Goal: Information Seeking & Learning: Learn about a topic

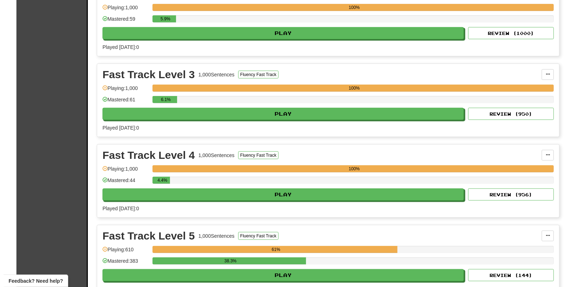
scroll to position [401, 0]
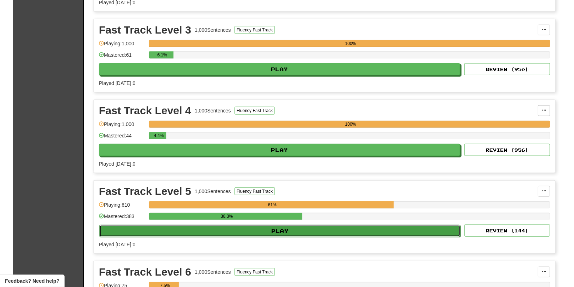
click at [264, 235] on button "Play" at bounding box center [279, 231] width 361 height 12
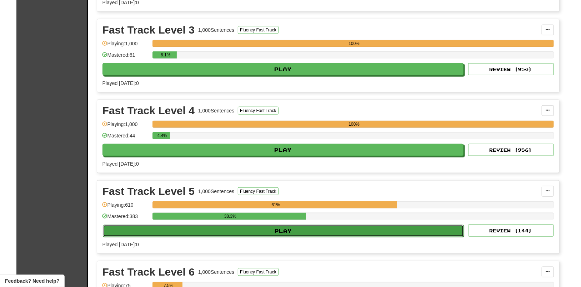
select select "**"
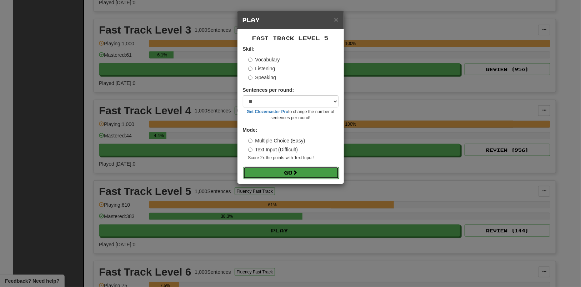
click at [303, 175] on button "Go" at bounding box center [291, 173] width 96 height 12
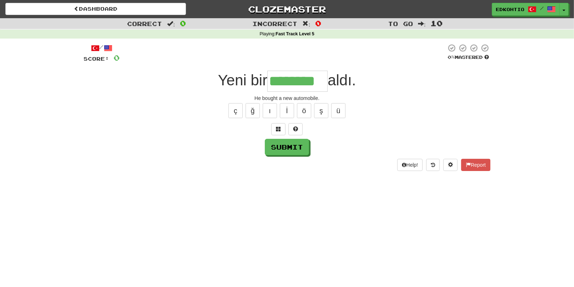
type input "********"
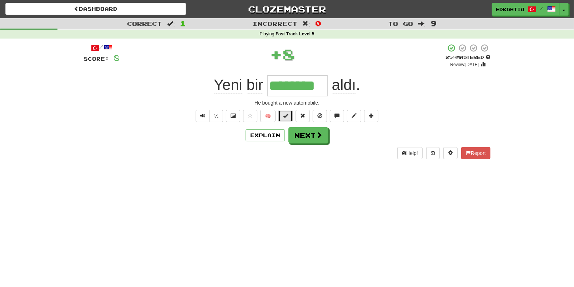
click at [290, 113] on button at bounding box center [285, 116] width 14 height 12
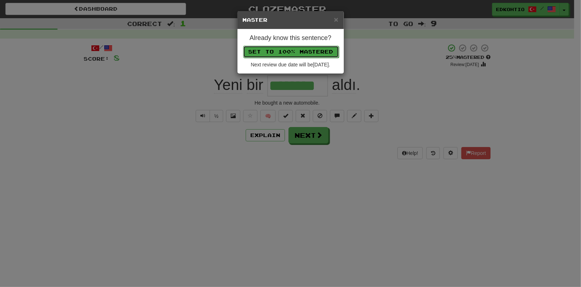
click at [291, 52] on button "Set to 100% Mastered" at bounding box center [291, 52] width 96 height 12
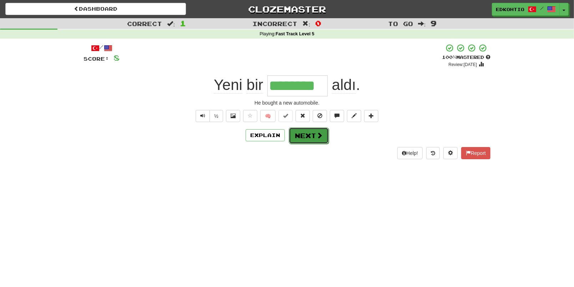
click at [307, 133] on button "Next" at bounding box center [309, 135] width 40 height 16
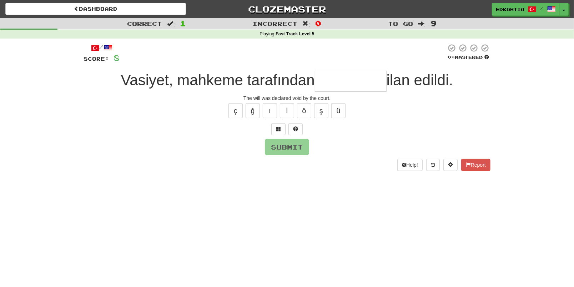
click at [351, 83] on input "text" at bounding box center [351, 81] width 72 height 21
click at [342, 106] on button "ü" at bounding box center [338, 110] width 14 height 15
click at [340, 111] on button "ü" at bounding box center [338, 110] width 14 height 15
click at [340, 113] on button "ü" at bounding box center [338, 110] width 14 height 15
type input "********"
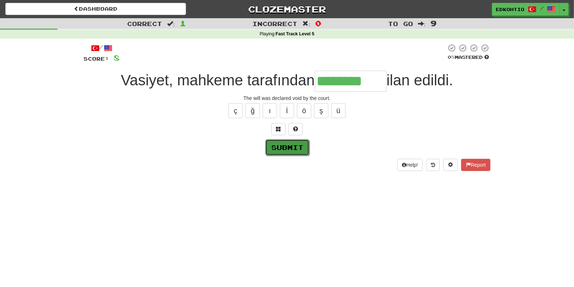
click at [293, 148] on button "Submit" at bounding box center [287, 147] width 44 height 16
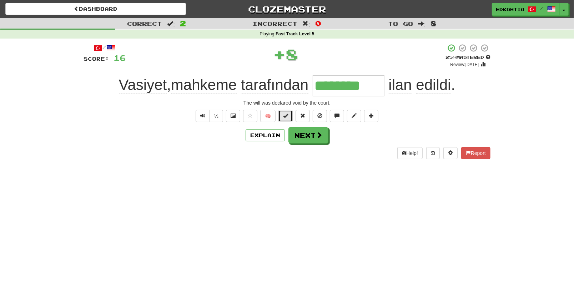
click at [288, 121] on button at bounding box center [285, 116] width 14 height 12
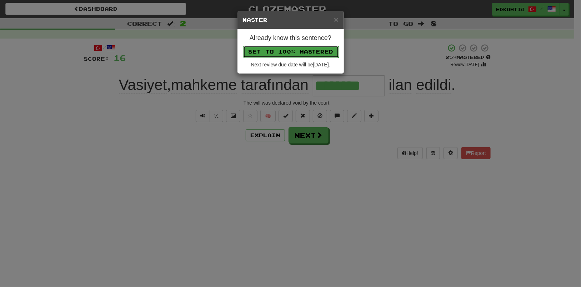
drag, startPoint x: 286, startPoint y: 51, endPoint x: 284, endPoint y: 56, distance: 5.2
click at [285, 56] on button "Set to 100% Mastered" at bounding box center [291, 52] width 96 height 12
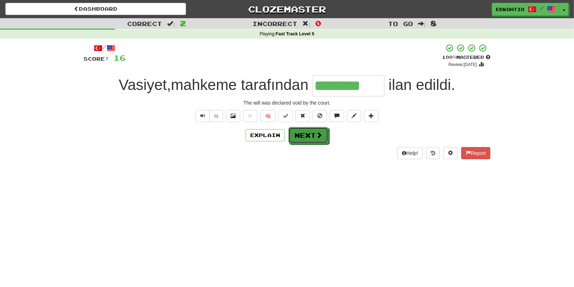
drag, startPoint x: 306, startPoint y: 137, endPoint x: 303, endPoint y: 138, distance: 3.7
click at [306, 137] on button "Next" at bounding box center [308, 135] width 40 height 16
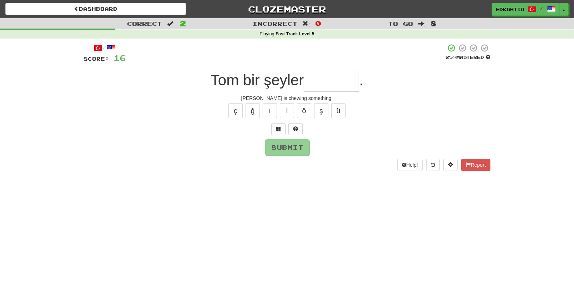
type input "*"
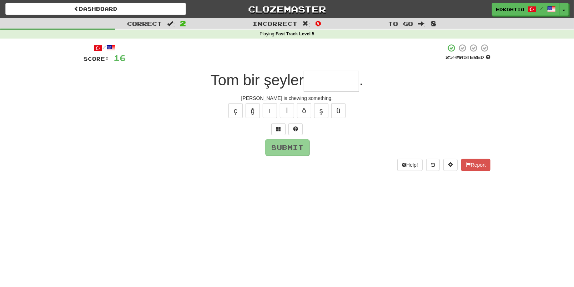
type input "*"
click at [341, 113] on button "ü" at bounding box center [338, 110] width 14 height 15
type input "*"
click at [322, 106] on button "ş" at bounding box center [321, 110] width 14 height 15
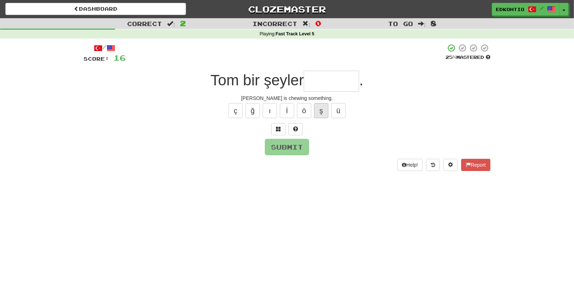
type input "*"
click at [304, 115] on button "ö" at bounding box center [304, 110] width 14 height 15
type input "*"
click at [264, 110] on button "ı" at bounding box center [270, 110] width 14 height 15
type input "*"
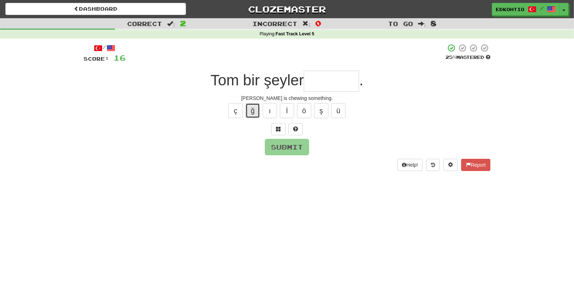
click at [253, 112] on button "ğ" at bounding box center [253, 110] width 14 height 15
type input "*"
click at [239, 112] on button "ç" at bounding box center [235, 110] width 14 height 15
type input "*"
click at [232, 113] on button "ç" at bounding box center [235, 110] width 14 height 15
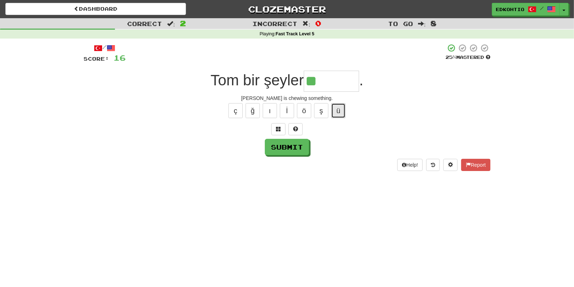
click at [336, 116] on button "ü" at bounding box center [338, 110] width 14 height 15
click at [320, 108] on button "ş" at bounding box center [321, 110] width 14 height 15
click at [302, 110] on button "ö" at bounding box center [304, 110] width 14 height 15
click at [270, 107] on button "ı" at bounding box center [270, 110] width 14 height 15
click at [252, 107] on button "ğ" at bounding box center [253, 110] width 14 height 15
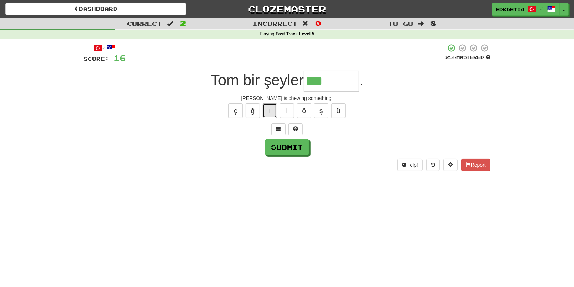
click at [272, 107] on button "ı" at bounding box center [270, 110] width 14 height 15
click at [340, 111] on button "ü" at bounding box center [338, 110] width 14 height 15
click at [323, 107] on button "ş" at bounding box center [321, 110] width 14 height 15
click at [302, 109] on button "ö" at bounding box center [304, 110] width 14 height 15
click at [271, 112] on button "ı" at bounding box center [270, 110] width 14 height 15
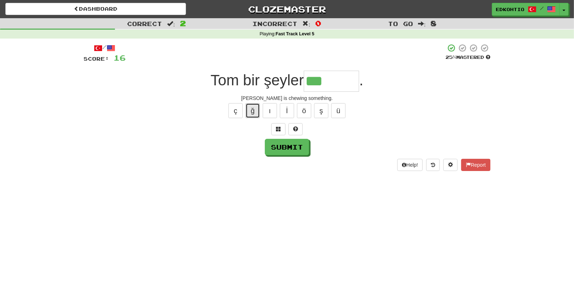
click at [249, 109] on button "ğ" at bounding box center [253, 110] width 14 height 15
click at [242, 107] on button "ç" at bounding box center [235, 110] width 14 height 15
type input "********"
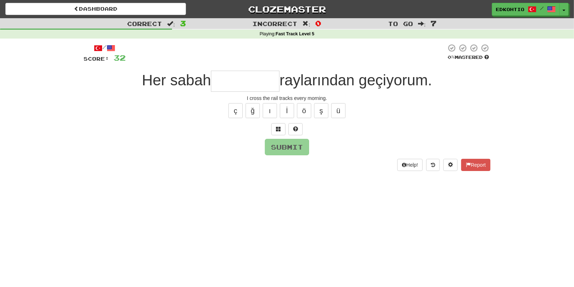
type input "*"
type input "*********"
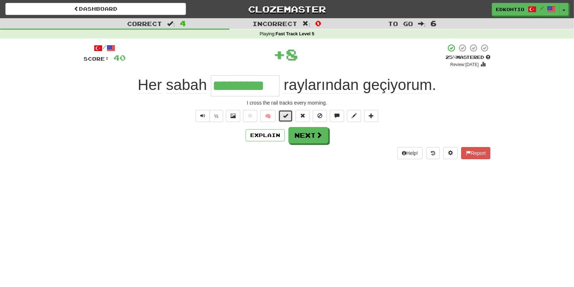
click at [283, 115] on span at bounding box center [285, 115] width 5 height 5
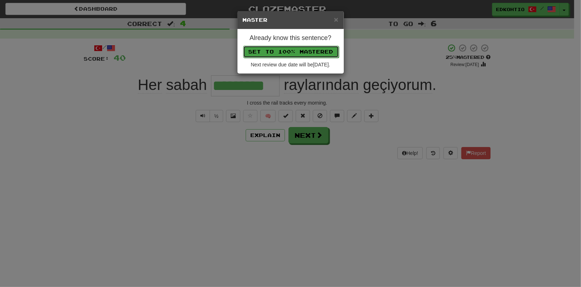
click at [294, 55] on button "Set to 100% Mastered" at bounding box center [291, 52] width 96 height 12
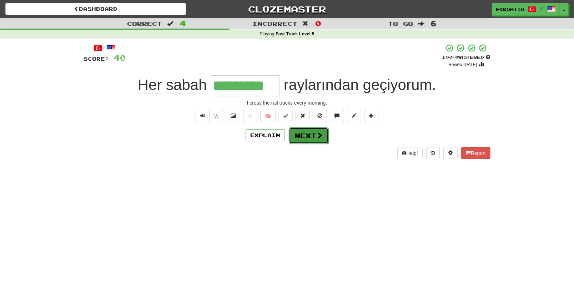
click at [302, 136] on button "Next" at bounding box center [309, 135] width 40 height 16
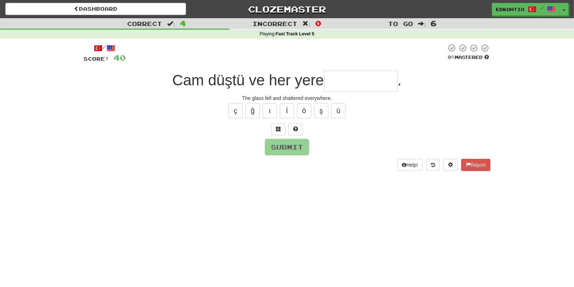
type input "*"
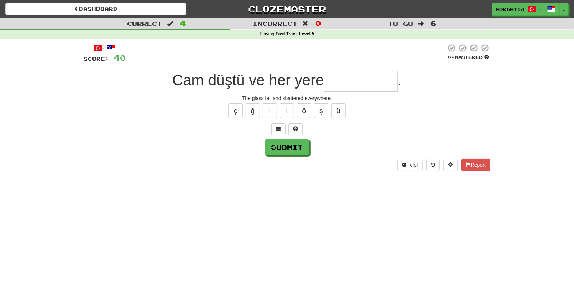
type input "*"
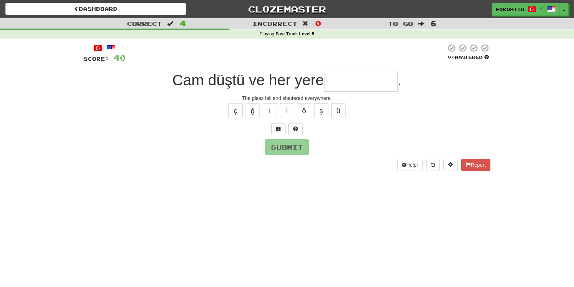
type input "*"
click at [233, 110] on button "ç" at bounding box center [235, 110] width 14 height 15
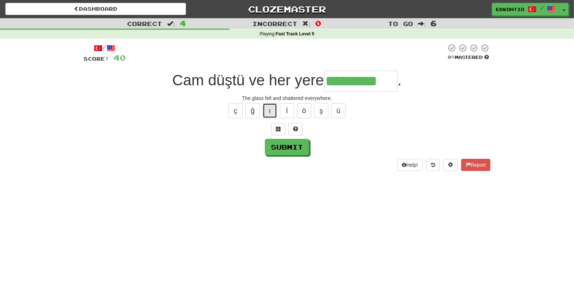
click at [271, 110] on button "ı" at bounding box center [270, 110] width 14 height 15
type input "**********"
click at [287, 150] on button "Submit" at bounding box center [287, 147] width 44 height 16
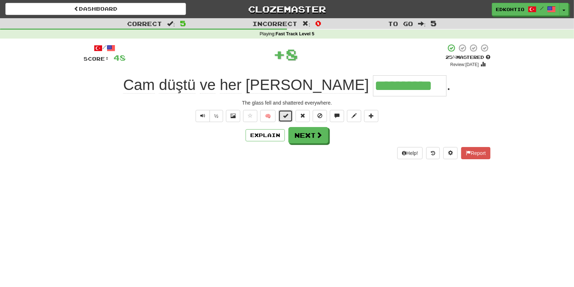
click at [284, 114] on span at bounding box center [285, 115] width 5 height 5
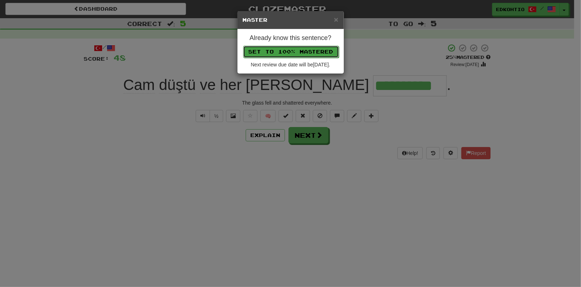
click at [305, 51] on button "Set to 100% Mastered" at bounding box center [291, 52] width 96 height 12
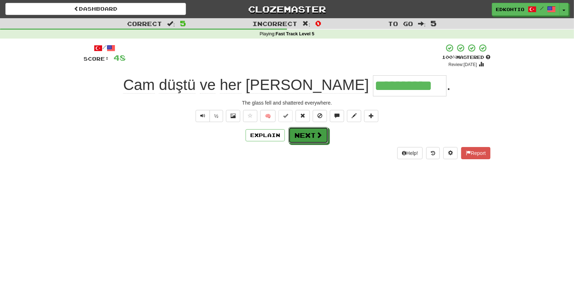
click at [313, 136] on button "Next" at bounding box center [308, 135] width 40 height 16
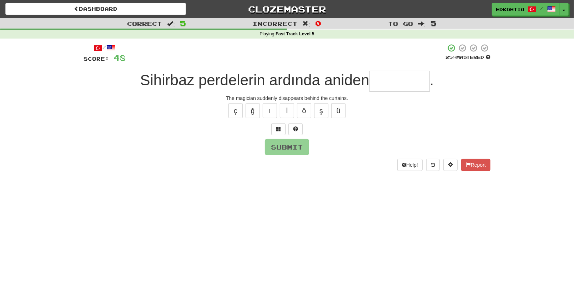
type input "*"
type input "********"
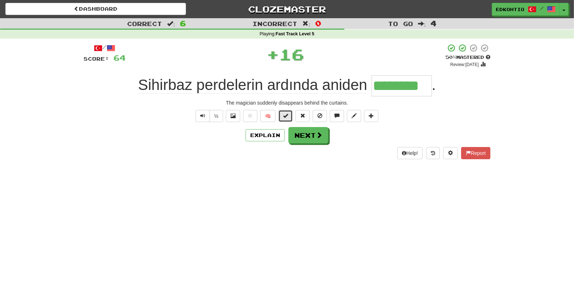
click at [289, 115] on button at bounding box center [285, 116] width 14 height 12
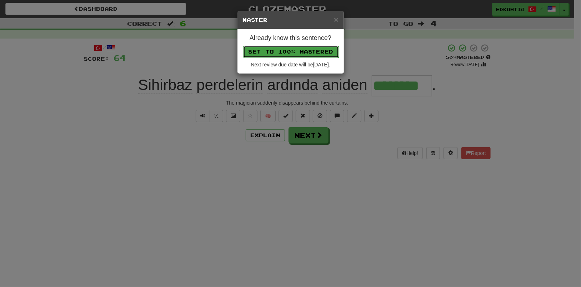
click at [293, 51] on button "Set to 100% Mastered" at bounding box center [291, 52] width 96 height 12
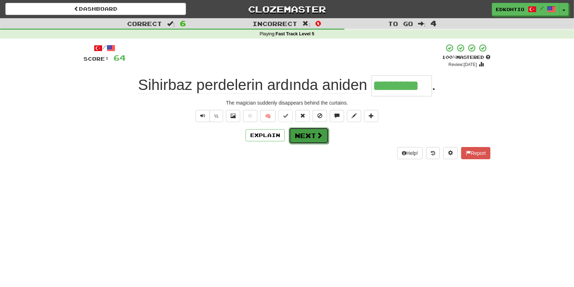
click at [309, 135] on button "Next" at bounding box center [309, 135] width 40 height 16
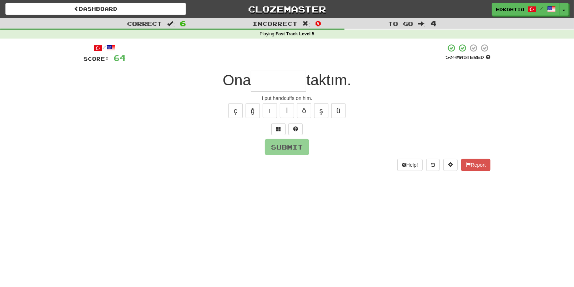
type input "*"
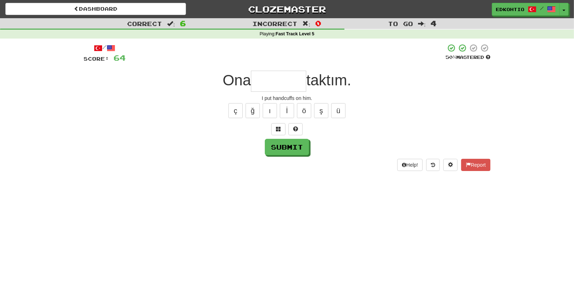
type input "*"
click at [337, 111] on button "ü" at bounding box center [338, 110] width 14 height 15
click at [322, 110] on button "ş" at bounding box center [321, 110] width 14 height 15
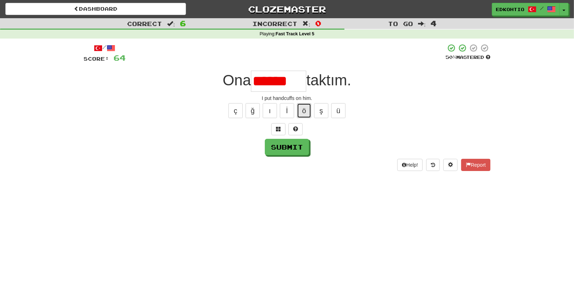
click at [304, 108] on button "ö" at bounding box center [304, 110] width 14 height 15
click at [273, 113] on button "ı" at bounding box center [270, 110] width 14 height 15
click at [255, 106] on button "ğ" at bounding box center [253, 110] width 14 height 15
click at [235, 111] on button "ç" at bounding box center [235, 110] width 14 height 15
click at [342, 112] on button "ü" at bounding box center [338, 110] width 14 height 15
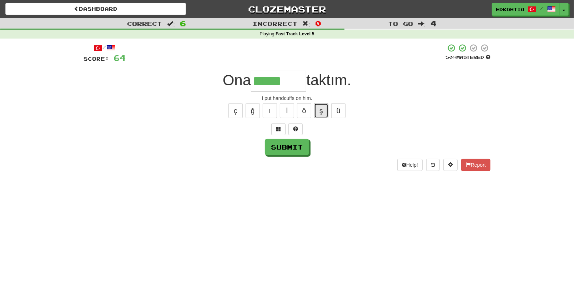
click at [320, 111] on button "ş" at bounding box center [321, 110] width 14 height 15
click at [304, 109] on button "ö" at bounding box center [304, 110] width 14 height 15
click at [268, 111] on button "ı" at bounding box center [270, 110] width 14 height 15
click at [246, 107] on button "ğ" at bounding box center [253, 110] width 14 height 15
type input "*****"
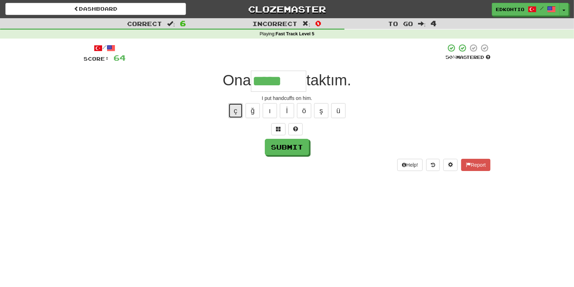
click at [239, 107] on button "ç" at bounding box center [235, 110] width 14 height 15
type input "*******"
click at [281, 150] on button "Submit" at bounding box center [287, 147] width 44 height 16
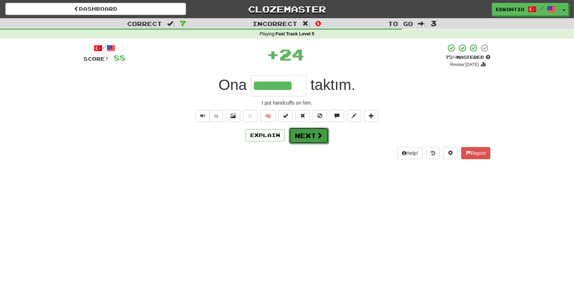
click at [308, 138] on button "Next" at bounding box center [309, 135] width 40 height 16
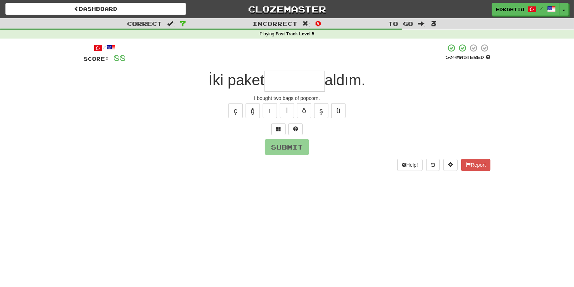
type input "*"
click at [249, 110] on button "ğ" at bounding box center [253, 110] width 14 height 15
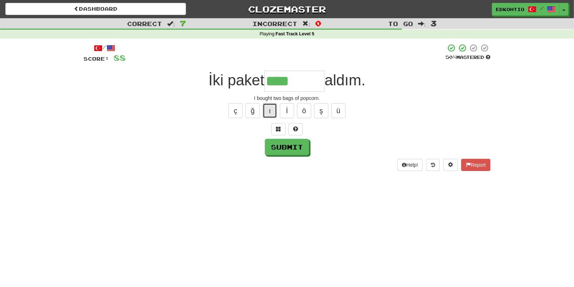
click at [268, 106] on button "ı" at bounding box center [270, 110] width 14 height 15
click at [270, 108] on button "ı" at bounding box center [270, 110] width 14 height 15
click at [268, 111] on button "ı" at bounding box center [270, 110] width 14 height 15
drag, startPoint x: 268, startPoint y: 107, endPoint x: 373, endPoint y: 113, distance: 105.1
click at [268, 109] on button "ı" at bounding box center [270, 110] width 14 height 15
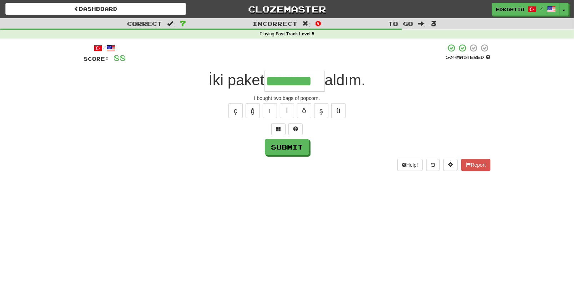
type input "*********"
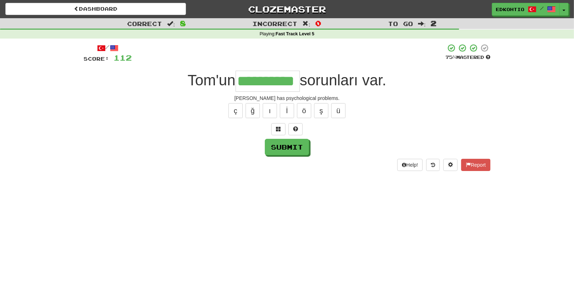
type input "**********"
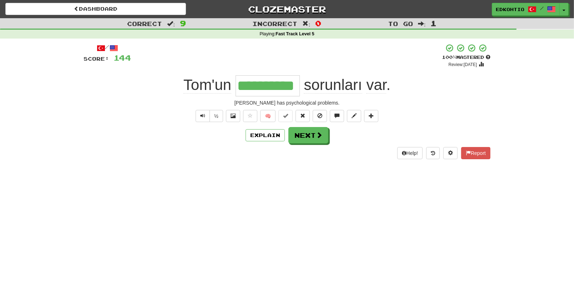
click at [302, 63] on div "+ 32" at bounding box center [286, 56] width 311 height 24
click at [301, 136] on button "Next" at bounding box center [309, 135] width 40 height 16
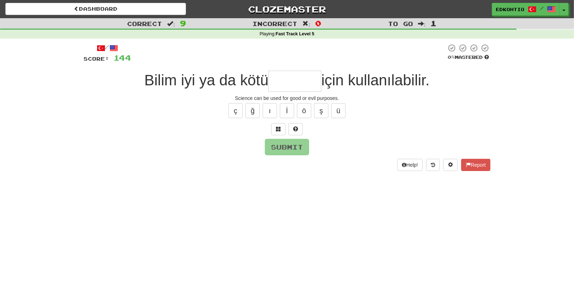
type input "*"
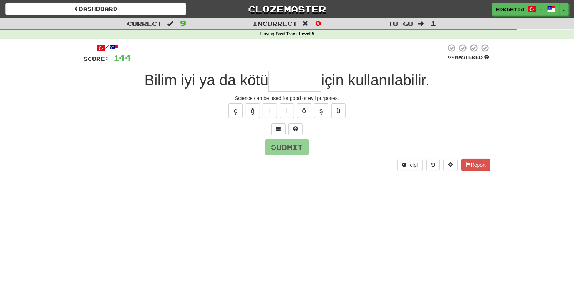
type input "*"
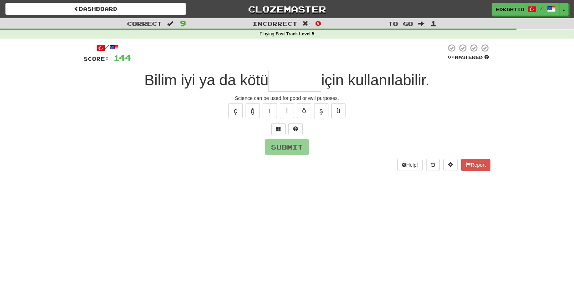
type input "*"
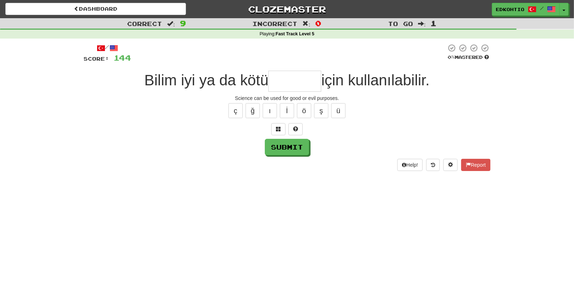
type input "*"
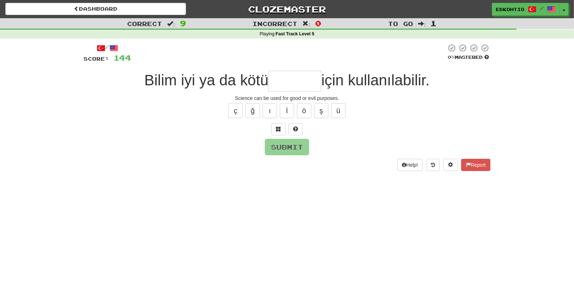
type input "*"
type input "*******"
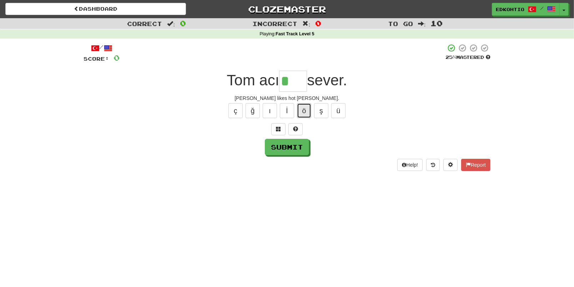
click at [308, 110] on button "ö" at bounding box center [304, 110] width 14 height 15
type input "****"
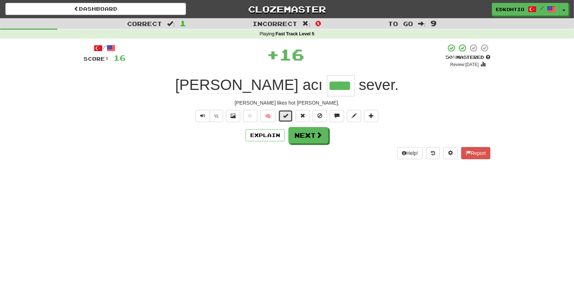
click at [288, 117] on span at bounding box center [285, 115] width 5 height 5
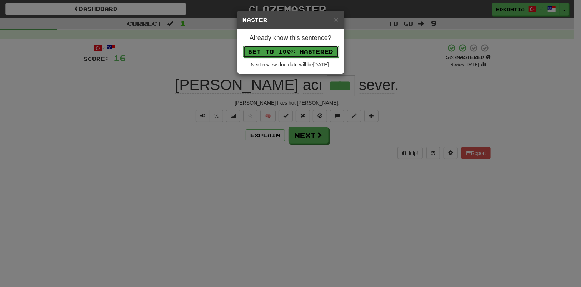
click at [290, 54] on button "Set to 100% Mastered" at bounding box center [291, 52] width 96 height 12
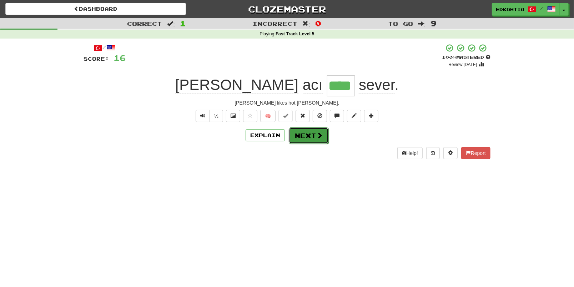
click at [307, 138] on button "Next" at bounding box center [309, 135] width 40 height 16
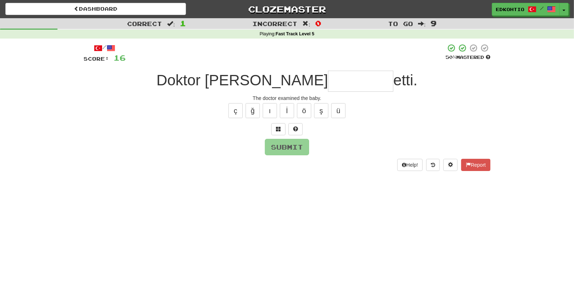
type input "*"
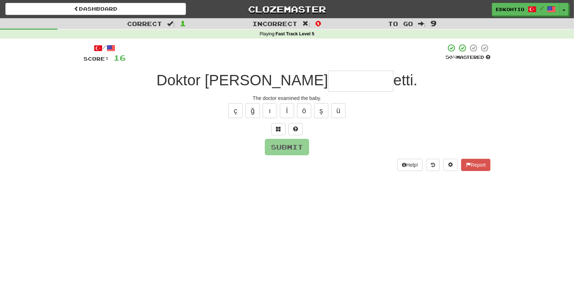
type input "*"
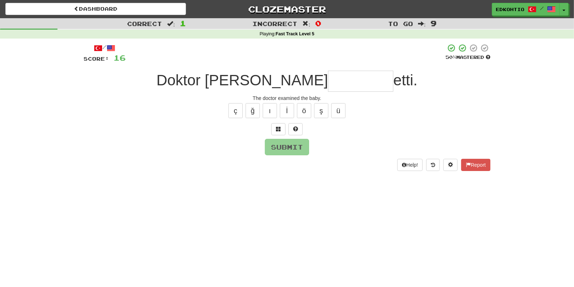
type input "*"
type input "*******"
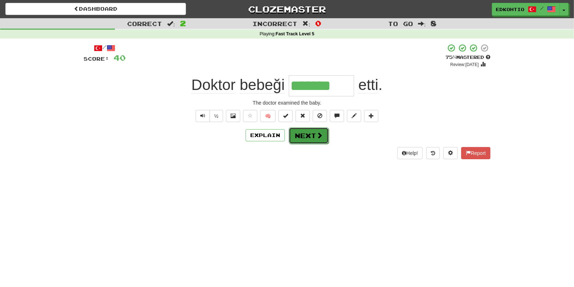
click at [313, 133] on button "Next" at bounding box center [309, 135] width 40 height 16
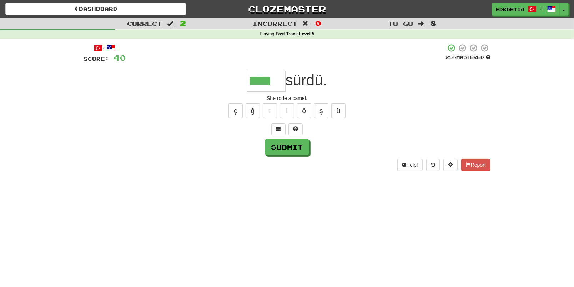
type input "****"
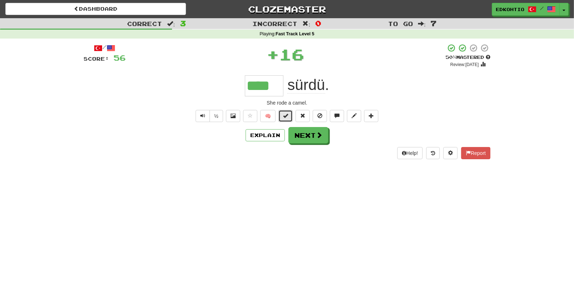
click at [287, 113] on span at bounding box center [285, 115] width 5 height 5
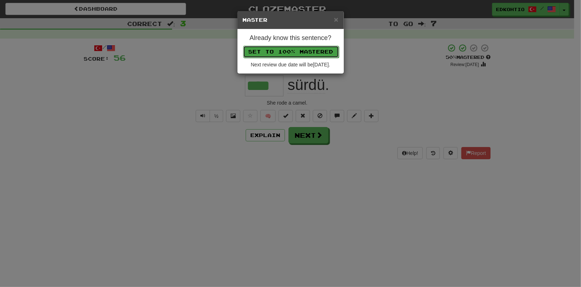
click at [295, 51] on button "Set to 100% Mastered" at bounding box center [291, 52] width 96 height 12
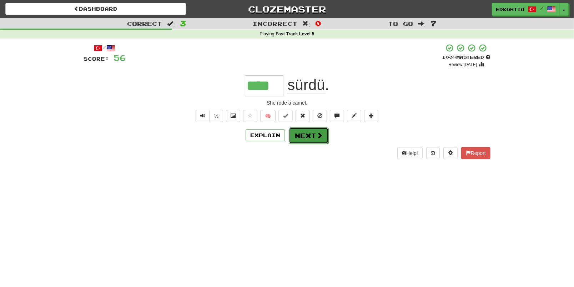
click at [313, 136] on button "Next" at bounding box center [309, 135] width 40 height 16
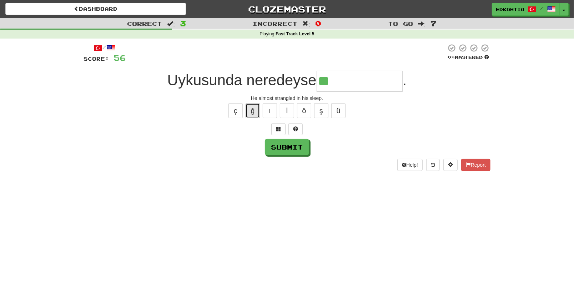
click at [252, 111] on button "ğ" at bounding box center [253, 110] width 14 height 15
click at [319, 111] on button "ş" at bounding box center [321, 110] width 14 height 15
type input "**********"
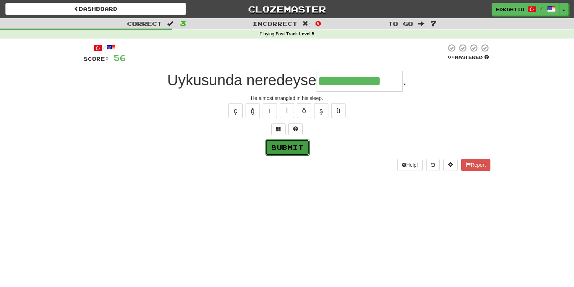
click at [299, 144] on button "Submit" at bounding box center [287, 147] width 44 height 16
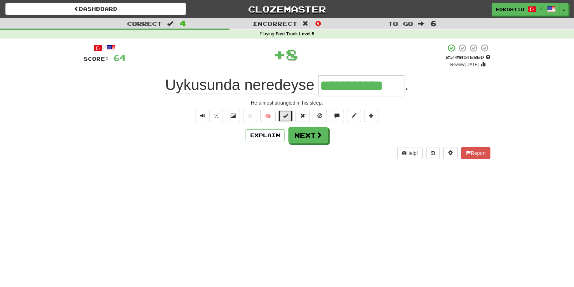
click at [287, 116] on span at bounding box center [285, 115] width 5 height 5
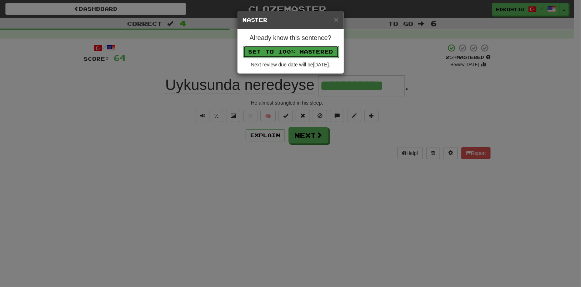
click at [291, 53] on button "Set to 100% Mastered" at bounding box center [291, 52] width 96 height 12
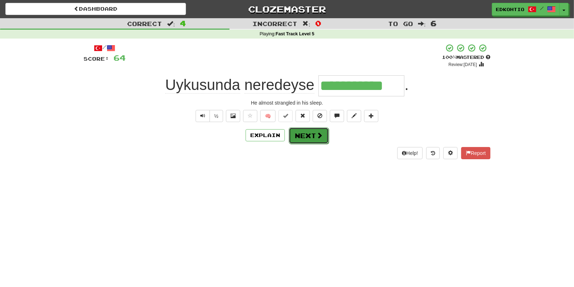
click at [306, 138] on button "Next" at bounding box center [309, 135] width 40 height 16
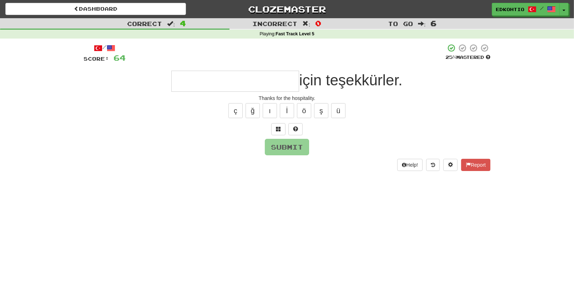
type input "*"
click at [342, 111] on button "ü" at bounding box center [338, 110] width 14 height 15
click at [320, 110] on button "ş" at bounding box center [321, 110] width 14 height 15
click at [306, 108] on button "ö" at bounding box center [304, 110] width 14 height 15
click at [273, 106] on button "ı" at bounding box center [270, 110] width 14 height 15
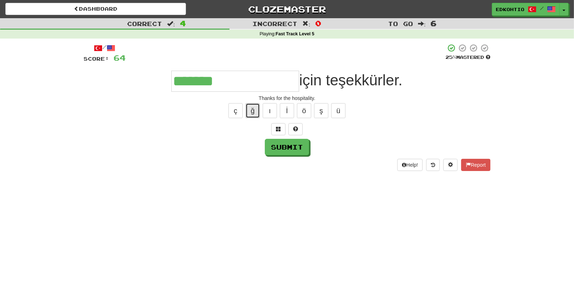
click at [257, 110] on button "ğ" at bounding box center [253, 110] width 14 height 15
click at [241, 108] on button "ç" at bounding box center [235, 110] width 14 height 15
click at [253, 111] on button "ğ" at bounding box center [253, 110] width 14 height 15
type input "**********"
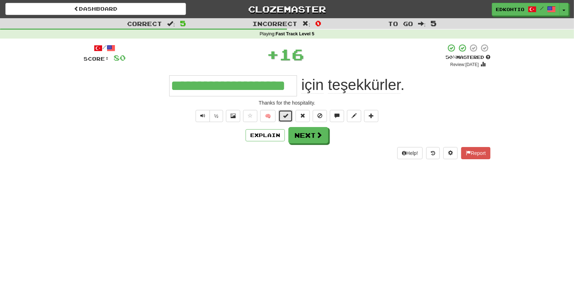
click at [287, 115] on span at bounding box center [285, 115] width 5 height 5
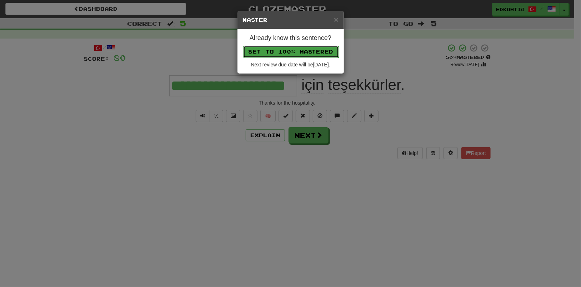
click at [292, 49] on button "Set to 100% Mastered" at bounding box center [291, 52] width 96 height 12
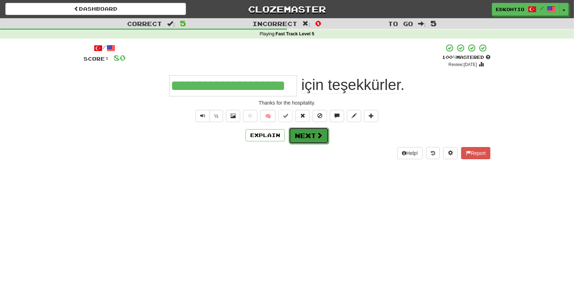
click at [302, 136] on button "Next" at bounding box center [309, 135] width 40 height 16
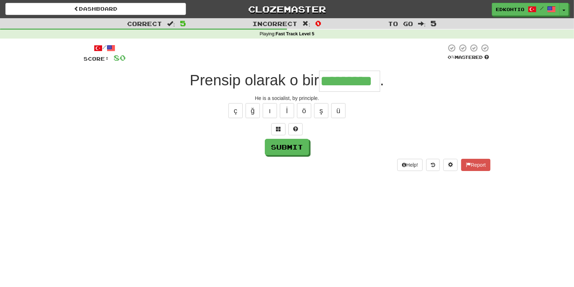
type input "*********"
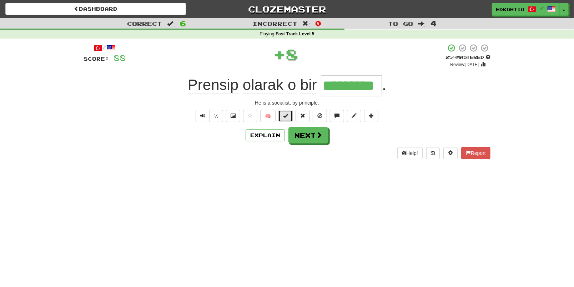
click at [287, 116] on span at bounding box center [285, 115] width 5 height 5
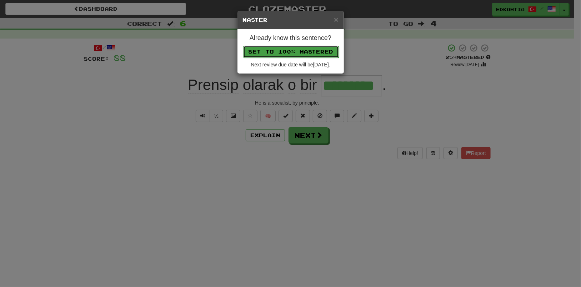
click at [296, 55] on button "Set to 100% Mastered" at bounding box center [291, 52] width 96 height 12
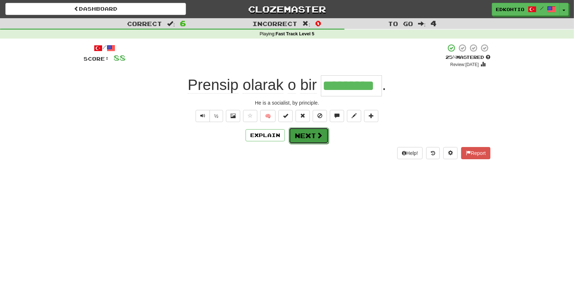
click at [304, 135] on button "Next" at bounding box center [309, 135] width 40 height 16
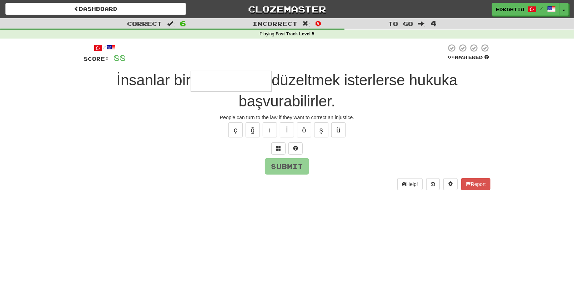
type input "*"
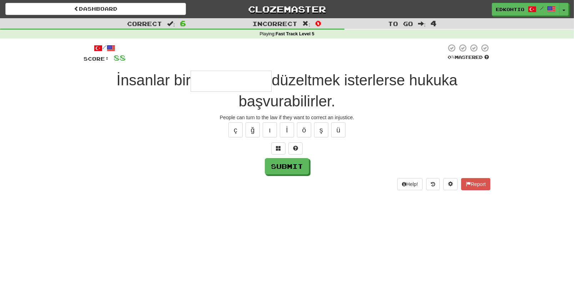
type input "*"
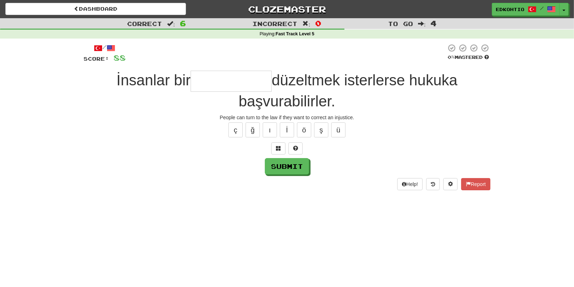
type input "*"
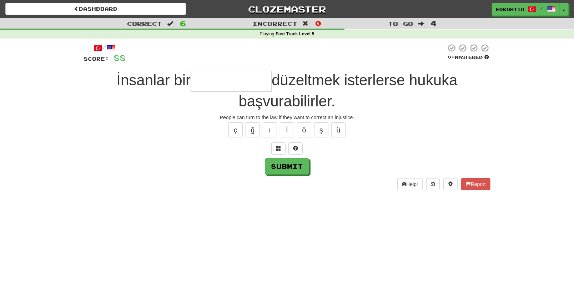
type input "*"
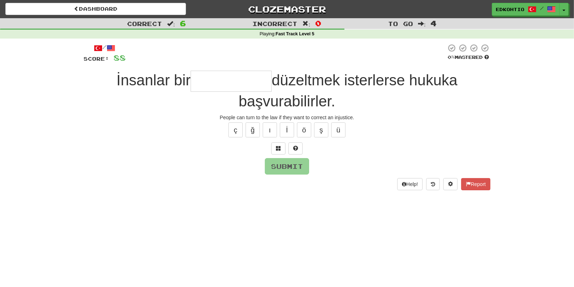
type input "*"
click at [325, 133] on button "ş" at bounding box center [321, 129] width 14 height 15
click at [249, 129] on button "ğ" at bounding box center [253, 129] width 14 height 15
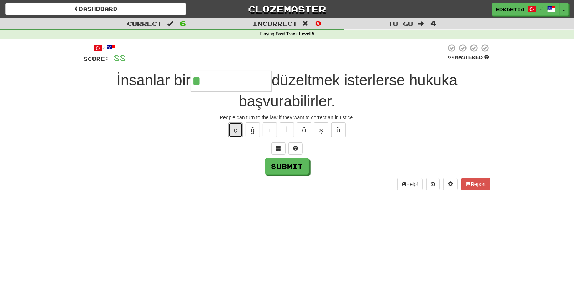
click at [241, 131] on button "ç" at bounding box center [235, 129] width 14 height 15
click at [256, 131] on button "ğ" at bounding box center [253, 129] width 14 height 15
type input "**********"
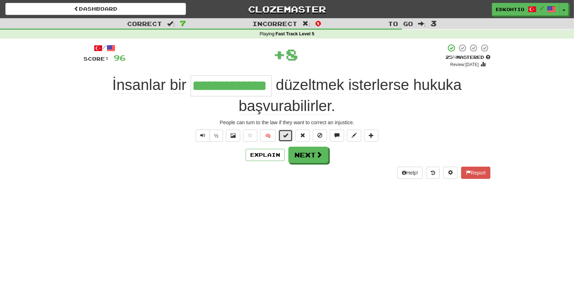
click at [285, 135] on span at bounding box center [285, 135] width 5 height 5
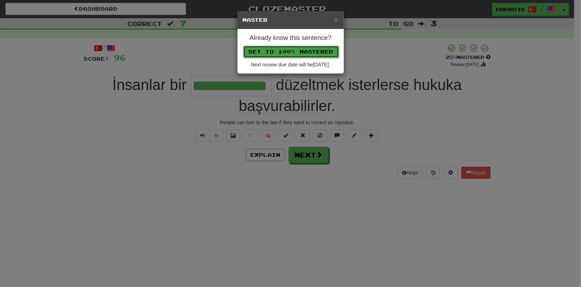
click at [295, 54] on button "Set to 100% Mastered" at bounding box center [291, 52] width 96 height 12
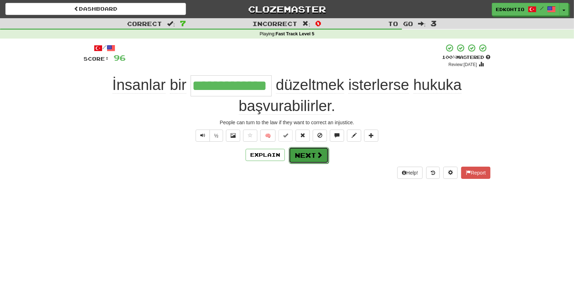
click at [307, 153] on button "Next" at bounding box center [309, 155] width 40 height 16
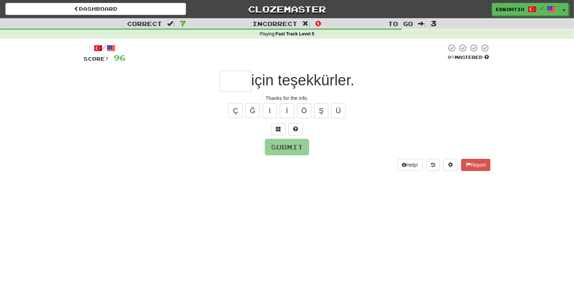
type input "*"
type input "*****"
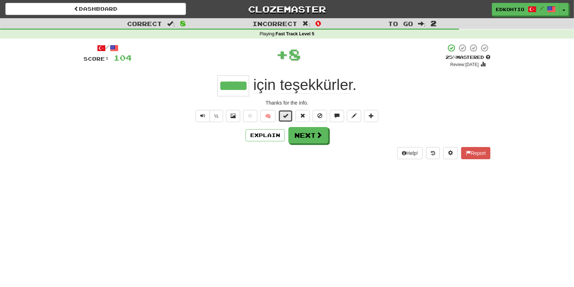
click at [290, 115] on button at bounding box center [285, 116] width 14 height 12
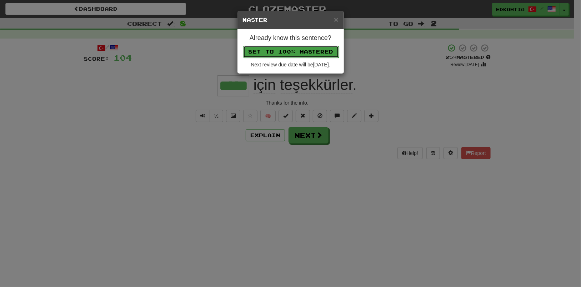
click at [287, 50] on button "Set to 100% Mastered" at bounding box center [291, 52] width 96 height 12
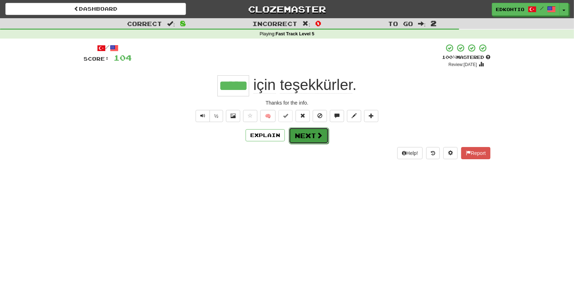
click at [318, 137] on span at bounding box center [319, 135] width 6 height 6
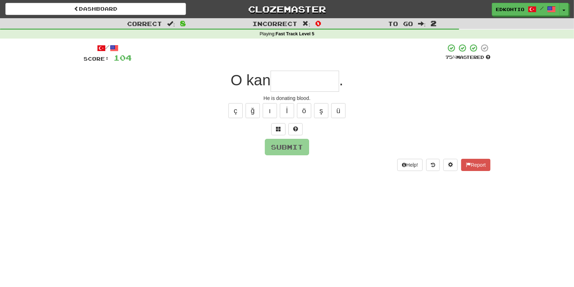
type input "*"
click at [320, 113] on button "ş" at bounding box center [321, 110] width 14 height 15
click at [251, 112] on button "ğ" at bounding box center [253, 110] width 14 height 15
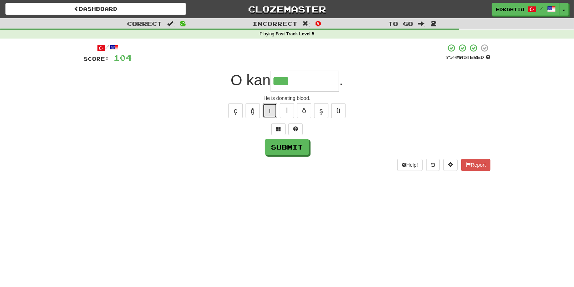
click at [269, 106] on button "ı" at bounding box center [270, 110] width 14 height 15
click at [324, 110] on button "ş" at bounding box center [321, 110] width 14 height 15
drag, startPoint x: 269, startPoint y: 112, endPoint x: 517, endPoint y: 71, distance: 250.6
click at [272, 112] on button "ı" at bounding box center [270, 110] width 14 height 15
click at [271, 112] on button "ı" at bounding box center [270, 110] width 14 height 15
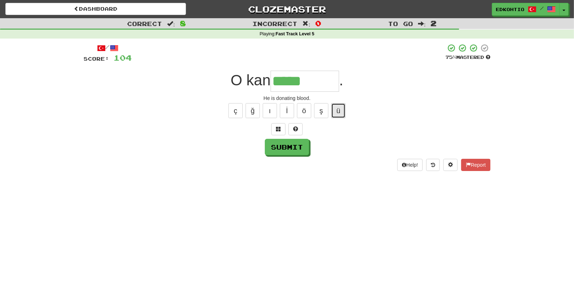
click at [336, 113] on button "ü" at bounding box center [338, 110] width 14 height 15
click at [323, 111] on button "ş" at bounding box center [321, 110] width 14 height 15
click at [301, 110] on button "ö" at bounding box center [304, 110] width 14 height 15
click at [271, 112] on button "ı" at bounding box center [270, 110] width 14 height 15
drag, startPoint x: 253, startPoint y: 106, endPoint x: 232, endPoint y: 115, distance: 22.4
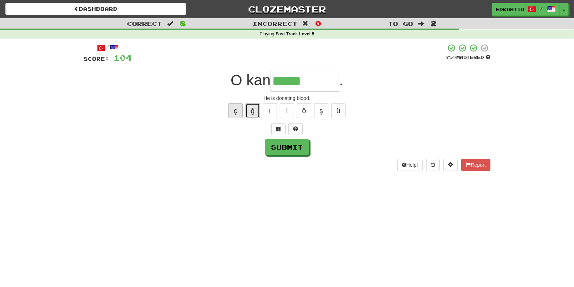
click at [251, 106] on button "ğ" at bounding box center [253, 110] width 14 height 15
click at [239, 107] on button "ç" at bounding box center [235, 110] width 14 height 15
drag, startPoint x: 268, startPoint y: 110, endPoint x: 317, endPoint y: 116, distance: 49.0
click at [269, 111] on button "ı" at bounding box center [270, 110] width 14 height 15
type input "**********"
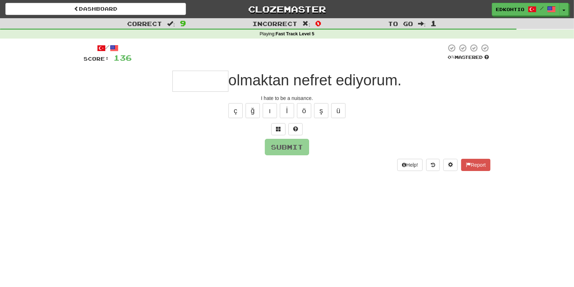
type input "*"
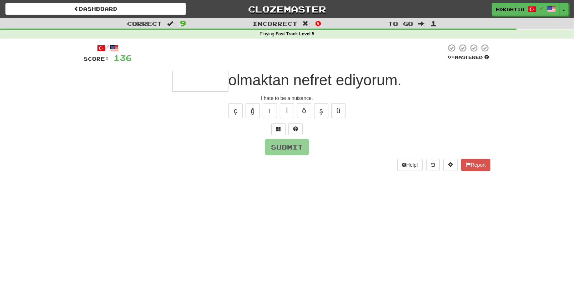
type input "*"
click at [336, 111] on button "ü" at bounding box center [338, 110] width 14 height 15
type input "*"
click at [325, 106] on button "ş" at bounding box center [321, 110] width 14 height 15
type input "*"
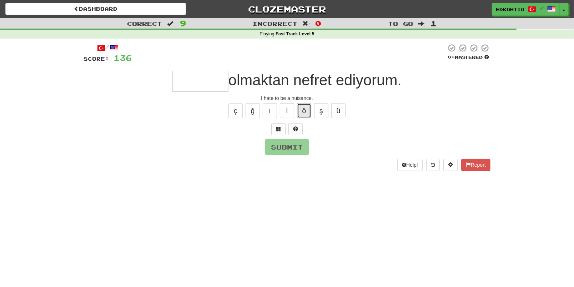
click at [303, 106] on button "ö" at bounding box center [304, 110] width 14 height 15
type input "*"
click at [287, 108] on button "İ" at bounding box center [287, 110] width 14 height 15
type input "*"
click at [275, 111] on button "ı" at bounding box center [270, 110] width 14 height 15
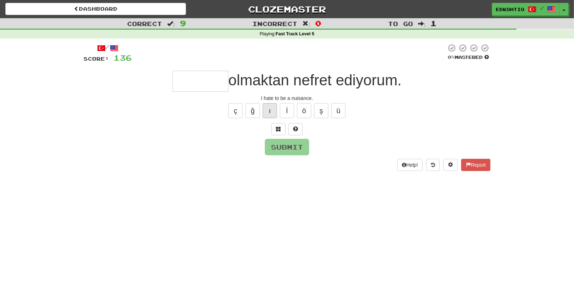
type input "*"
click at [252, 106] on button "ğ" at bounding box center [253, 110] width 14 height 15
type input "*"
click at [234, 109] on button "ç" at bounding box center [235, 110] width 14 height 15
type input "*"
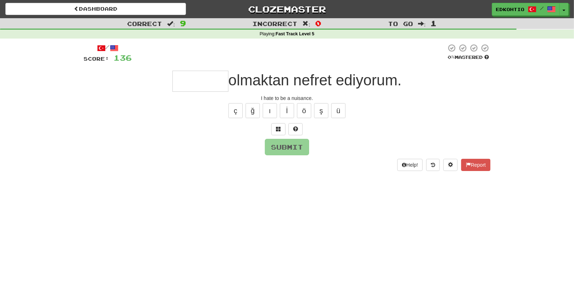
type input "*"
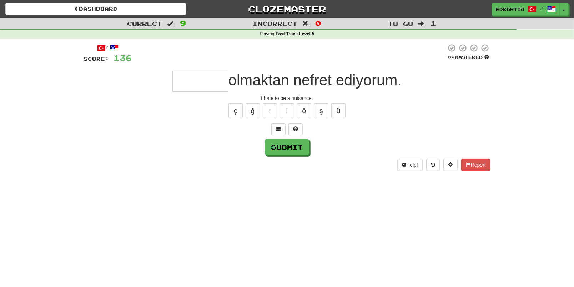
type input "*"
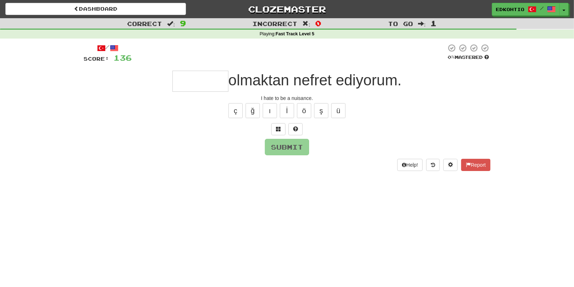
type input "*"
type input "*******"
click at [280, 149] on button "Submit" at bounding box center [287, 147] width 44 height 16
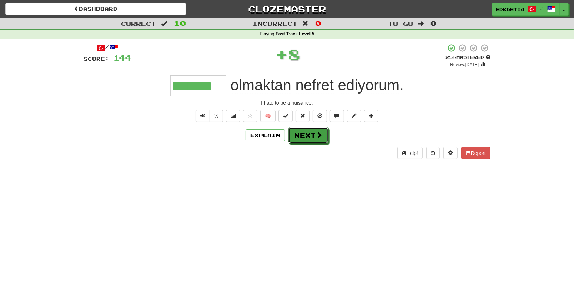
click at [306, 142] on button "Next" at bounding box center [308, 135] width 40 height 16
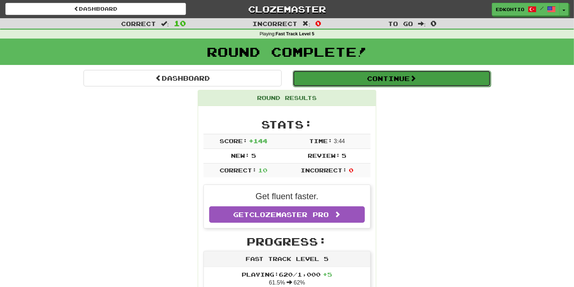
click at [358, 75] on button "Continue" at bounding box center [392, 78] width 198 height 16
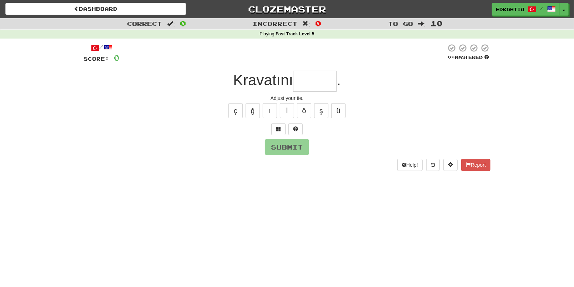
type input "*"
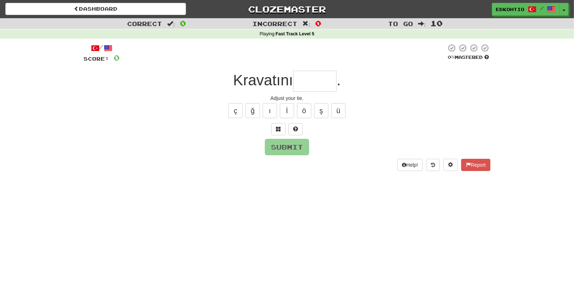
type input "*"
click at [342, 111] on button "ü" at bounding box center [338, 110] width 14 height 15
type input "******"
drag, startPoint x: 279, startPoint y: 151, endPoint x: 279, endPoint y: 146, distance: 5.0
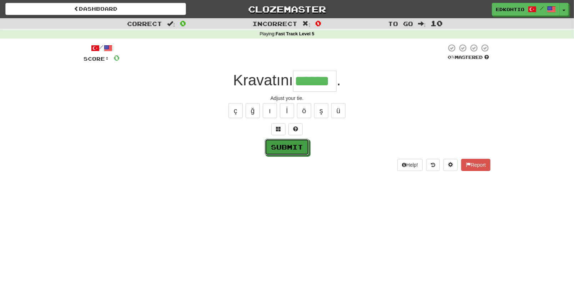
click at [279, 152] on button "Submit" at bounding box center [287, 147] width 44 height 16
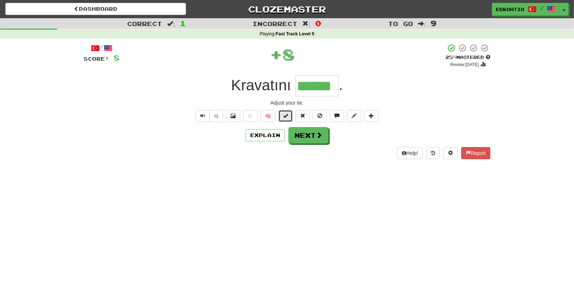
click at [286, 112] on button at bounding box center [285, 116] width 14 height 12
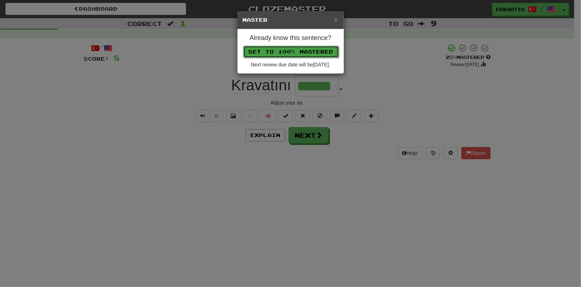
click at [283, 53] on button "Set to 100% Mastered" at bounding box center [291, 52] width 96 height 12
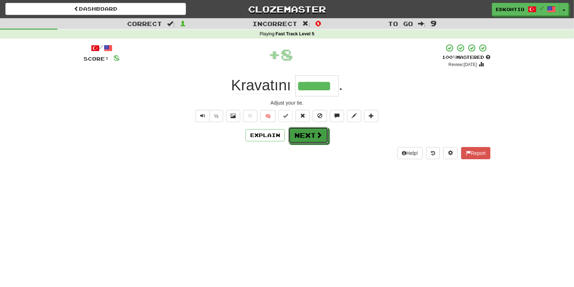
click at [309, 134] on button "Next" at bounding box center [308, 135] width 40 height 16
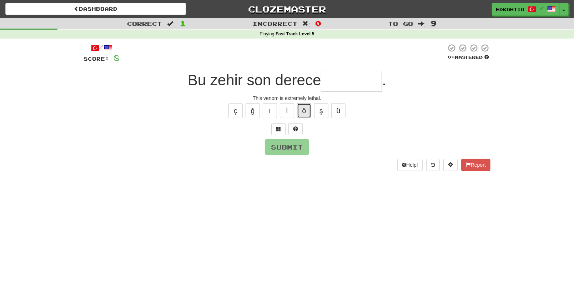
drag, startPoint x: 302, startPoint y: 108, endPoint x: 305, endPoint y: 113, distance: 5.4
click at [302, 108] on button "ö" at bounding box center [304, 110] width 14 height 15
click at [339, 110] on button "ü" at bounding box center [338, 110] width 14 height 15
click at [340, 107] on button "ü" at bounding box center [338, 110] width 14 height 15
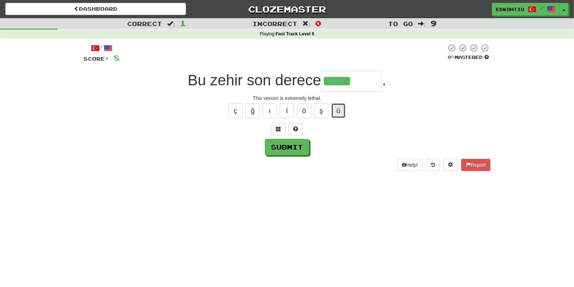
click at [340, 107] on button "ü" at bounding box center [338, 110] width 14 height 15
click at [340, 108] on button "ü" at bounding box center [338, 110] width 14 height 15
type input "********"
click at [293, 149] on button "Submit" at bounding box center [287, 147] width 44 height 16
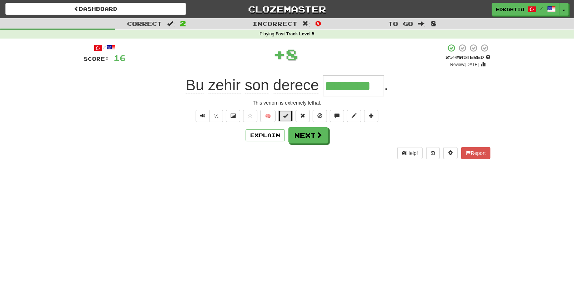
click at [285, 116] on span at bounding box center [285, 115] width 5 height 5
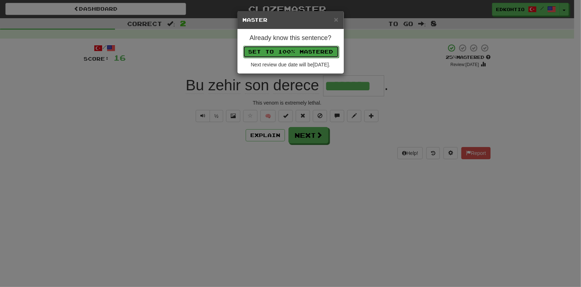
click at [289, 51] on button "Set to 100% Mastered" at bounding box center [291, 52] width 96 height 12
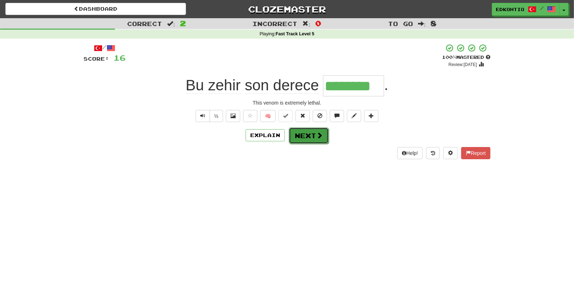
click at [308, 135] on button "Next" at bounding box center [309, 135] width 40 height 16
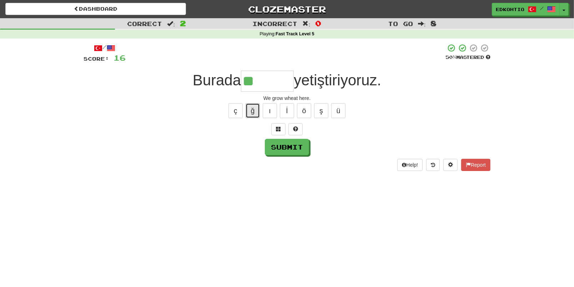
click at [255, 107] on button "ğ" at bounding box center [253, 110] width 14 height 15
type input "******"
click at [283, 146] on button "Submit" at bounding box center [287, 147] width 44 height 16
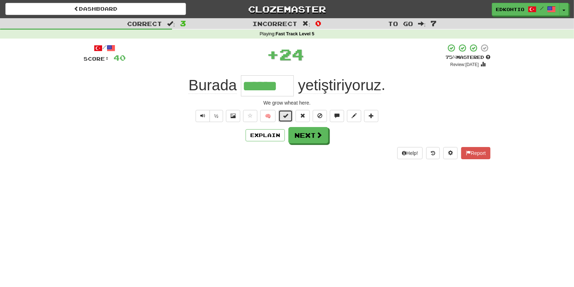
click at [284, 116] on span at bounding box center [285, 115] width 5 height 5
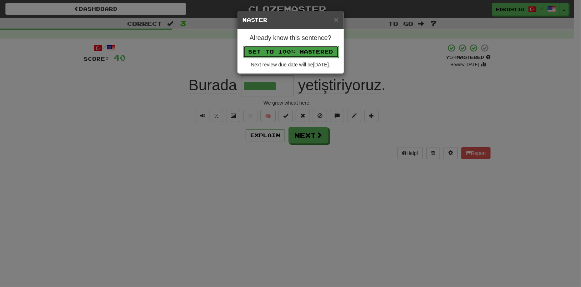
click at [280, 54] on button "Set to 100% Mastered" at bounding box center [291, 52] width 96 height 12
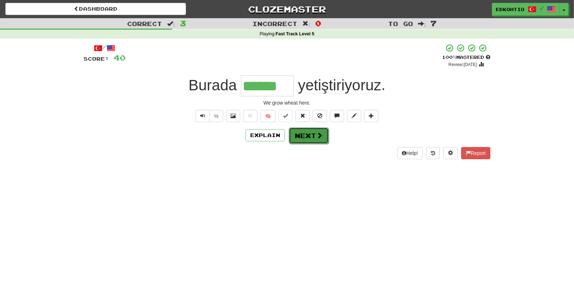
drag, startPoint x: 308, startPoint y: 132, endPoint x: 306, endPoint y: 138, distance: 6.4
click at [307, 133] on button "Next" at bounding box center [308, 135] width 40 height 16
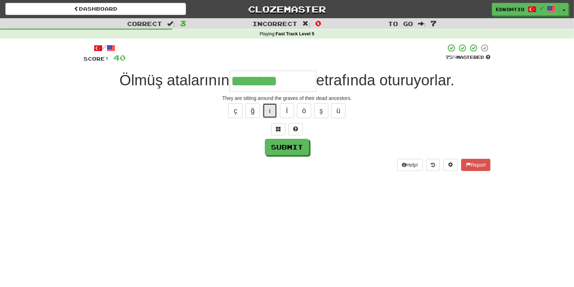
click at [273, 109] on button "ı" at bounding box center [270, 110] width 14 height 15
click at [268, 110] on button "ı" at bounding box center [270, 110] width 14 height 15
type input "**********"
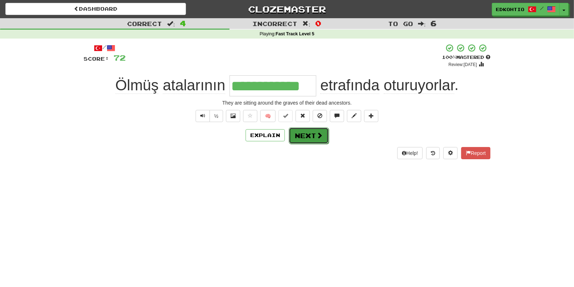
click at [309, 140] on button "Next" at bounding box center [309, 135] width 40 height 16
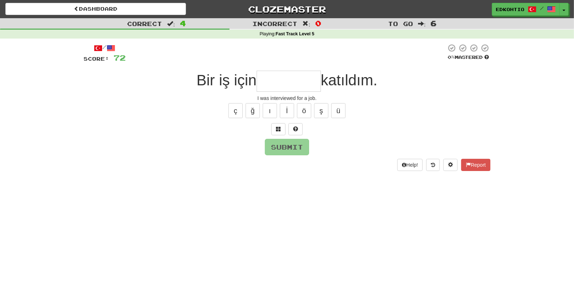
type input "*"
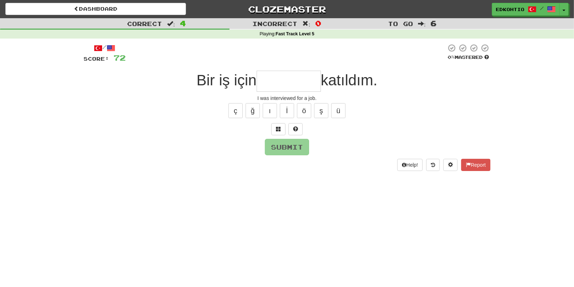
type input "*"
click at [343, 108] on button "ü" at bounding box center [338, 110] width 14 height 15
type input "*"
click at [318, 108] on button "ş" at bounding box center [321, 110] width 14 height 15
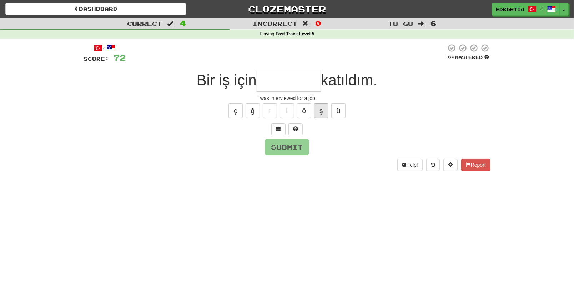
type input "*"
click at [307, 109] on button "ö" at bounding box center [304, 110] width 14 height 15
type input "*"
click at [273, 109] on button "ı" at bounding box center [270, 110] width 14 height 15
type input "*"
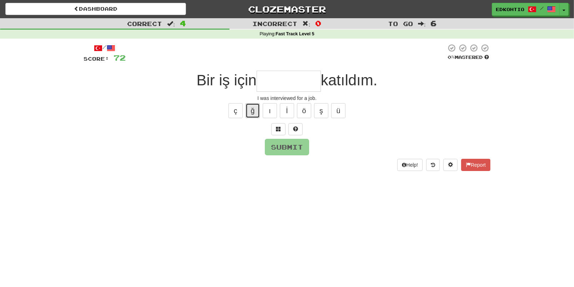
click at [257, 109] on button "ğ" at bounding box center [253, 110] width 14 height 15
type input "*"
drag, startPoint x: 233, startPoint y: 108, endPoint x: 262, endPoint y: 111, distance: 29.3
click at [233, 108] on button "ç" at bounding box center [235, 110] width 14 height 15
type input "*"
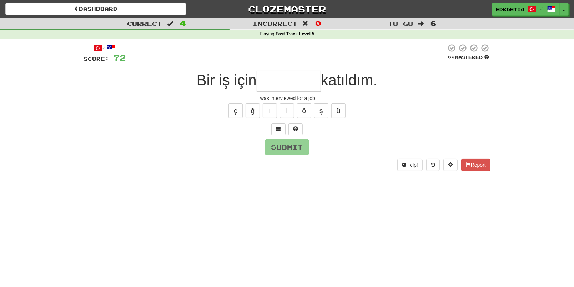
type input "*"
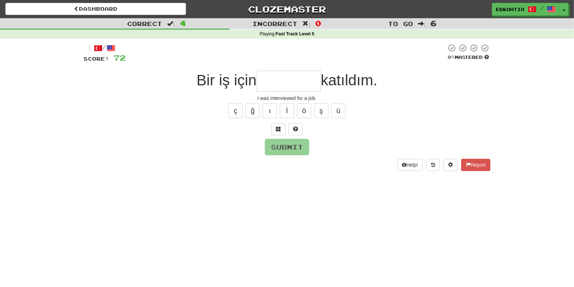
type input "*"
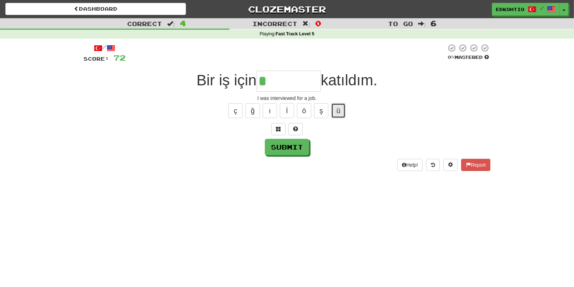
click at [339, 111] on button "ü" at bounding box center [338, 110] width 14 height 15
click at [335, 109] on button "ü" at bounding box center [338, 110] width 14 height 15
type input "********"
click at [280, 148] on button "Submit" at bounding box center [287, 147] width 44 height 16
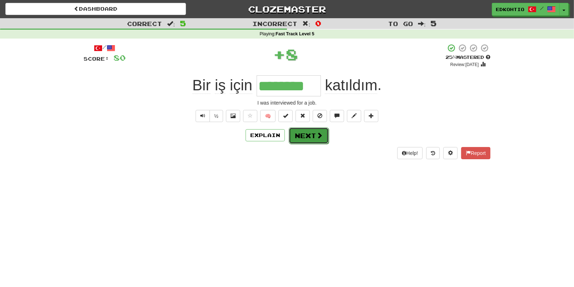
click at [307, 135] on button "Next" at bounding box center [309, 135] width 40 height 16
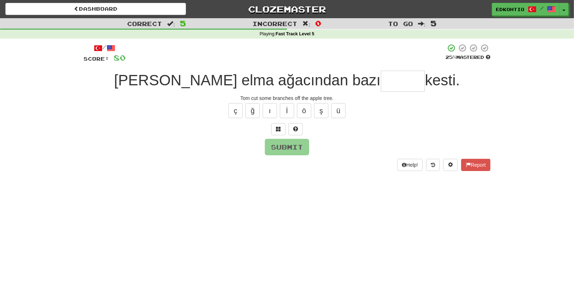
type input "*"
click at [269, 106] on button "ı" at bounding box center [270, 110] width 14 height 15
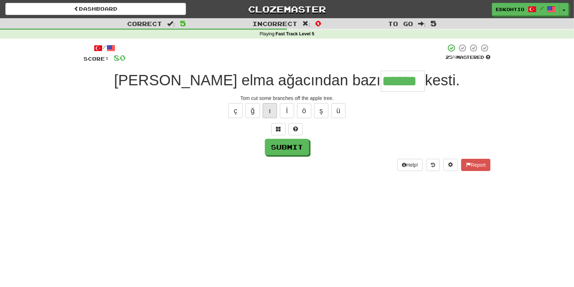
type input "*******"
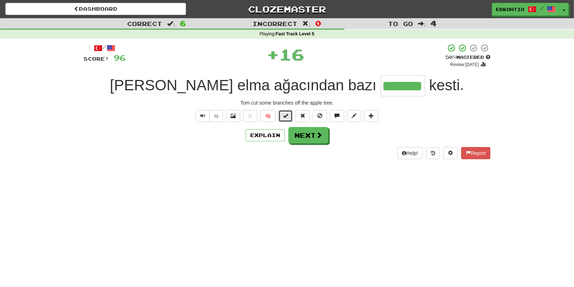
click at [284, 113] on span at bounding box center [285, 115] width 5 height 5
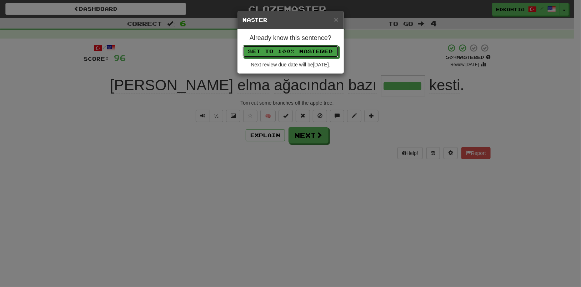
drag, startPoint x: 300, startPoint y: 47, endPoint x: 300, endPoint y: 52, distance: 5.4
click at [300, 47] on button "Set to 100% Mastered" at bounding box center [291, 51] width 96 height 12
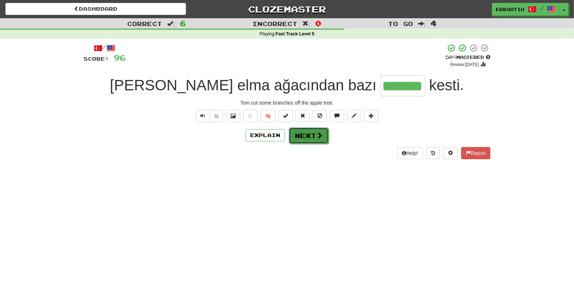
click at [304, 130] on button "Next" at bounding box center [309, 135] width 40 height 16
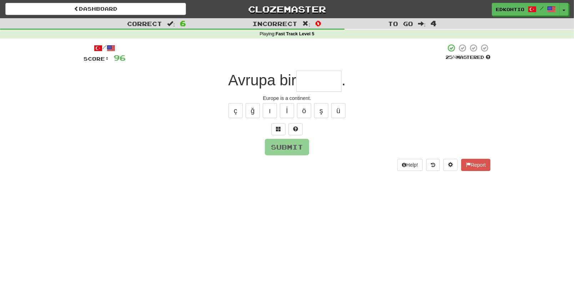
type input "*"
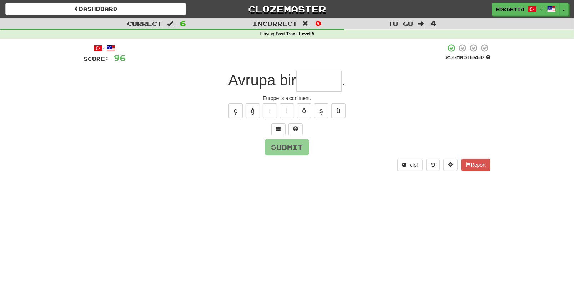
type input "*"
click at [341, 105] on button "ü" at bounding box center [338, 110] width 14 height 15
type input "*"
drag, startPoint x: 324, startPoint y: 108, endPoint x: 317, endPoint y: 111, distance: 7.5
click at [324, 109] on button "ş" at bounding box center [321, 110] width 14 height 15
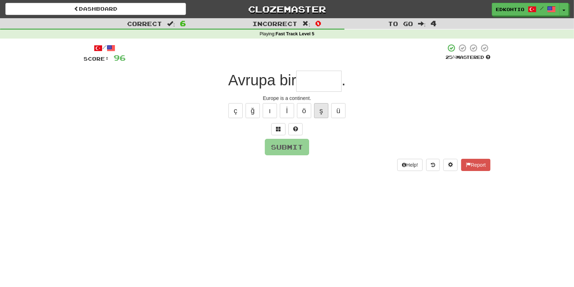
type input "*"
click at [303, 111] on button "ö" at bounding box center [304, 110] width 14 height 15
type input "*"
click at [271, 111] on button "ı" at bounding box center [270, 110] width 14 height 15
type input "*"
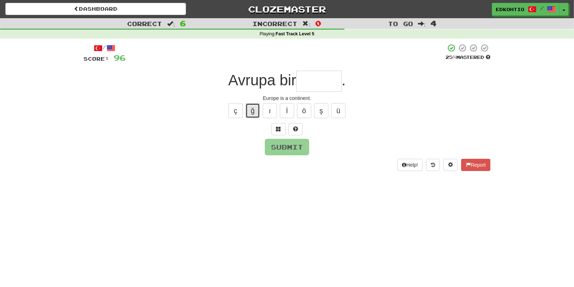
click at [254, 107] on button "ğ" at bounding box center [253, 110] width 14 height 15
type input "*"
drag, startPoint x: 232, startPoint y: 107, endPoint x: 310, endPoint y: 112, distance: 78.4
click at [232, 108] on button "ç" at bounding box center [235, 110] width 14 height 15
click at [342, 110] on button "ü" at bounding box center [338, 110] width 14 height 15
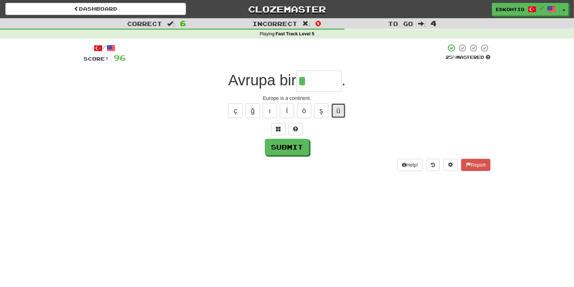
click at [340, 112] on button "ü" at bounding box center [338, 110] width 14 height 15
click at [320, 113] on button "ş" at bounding box center [321, 110] width 14 height 15
click at [300, 107] on button "ö" at bounding box center [304, 110] width 14 height 15
click at [271, 111] on button "ı" at bounding box center [270, 110] width 14 height 15
drag, startPoint x: 266, startPoint y: 107, endPoint x: 401, endPoint y: 103, distance: 135.3
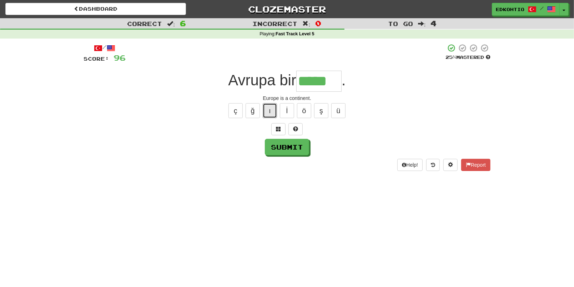
click at [267, 109] on button "ı" at bounding box center [270, 110] width 14 height 15
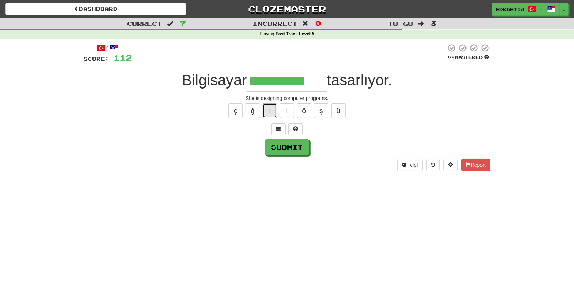
click at [271, 111] on button "ı" at bounding box center [270, 110] width 14 height 15
click at [279, 145] on button "Submit" at bounding box center [287, 147] width 44 height 16
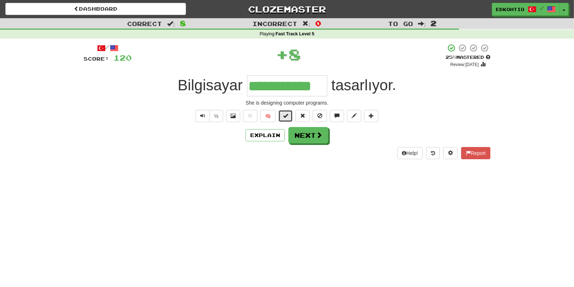
click at [285, 112] on button at bounding box center [285, 116] width 14 height 12
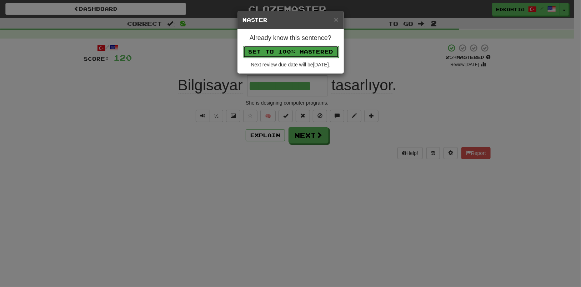
click at [283, 47] on button "Set to 100% Mastered" at bounding box center [291, 52] width 96 height 12
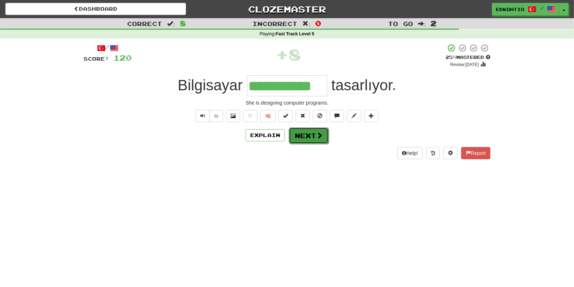
click at [308, 135] on button "Next" at bounding box center [309, 135] width 40 height 16
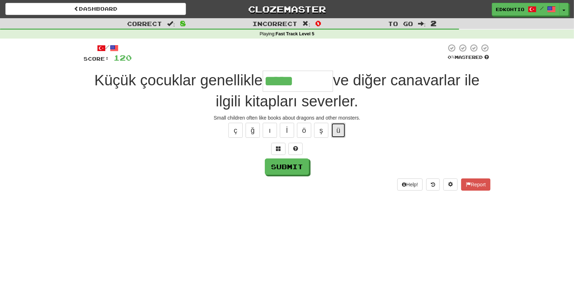
click at [342, 129] on button "ü" at bounding box center [338, 130] width 14 height 15
click at [321, 133] on button "ş" at bounding box center [321, 130] width 14 height 15
click at [307, 130] on button "ö" at bounding box center [304, 130] width 14 height 15
click at [273, 129] on button "ı" at bounding box center [270, 130] width 14 height 15
click at [256, 124] on button "ğ" at bounding box center [253, 130] width 14 height 15
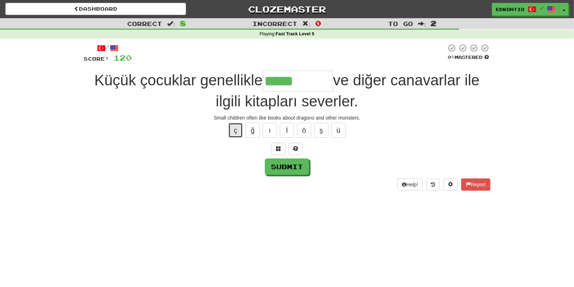
click at [234, 134] on button "ç" at bounding box center [235, 130] width 14 height 15
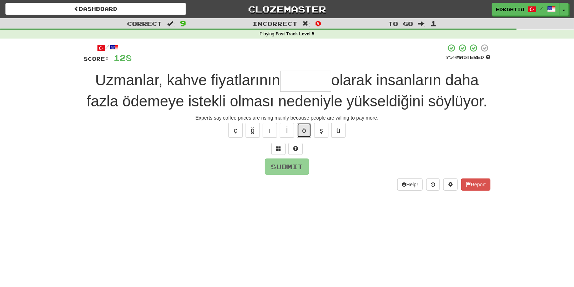
click at [301, 130] on button "ö" at bounding box center [304, 130] width 14 height 15
click at [342, 131] on button "ü" at bounding box center [338, 130] width 14 height 15
click at [327, 126] on button "ş" at bounding box center [321, 130] width 14 height 15
drag, startPoint x: 303, startPoint y: 127, endPoint x: 299, endPoint y: 132, distance: 5.9
click at [303, 128] on button "ö" at bounding box center [304, 130] width 14 height 15
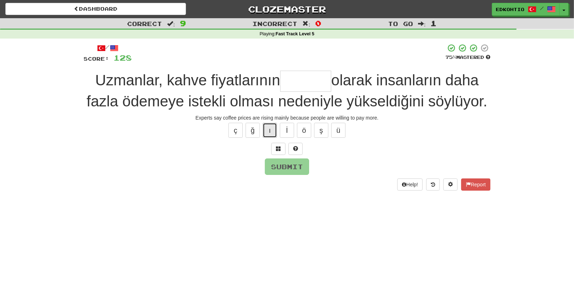
click at [269, 130] on button "ı" at bounding box center [270, 130] width 14 height 15
click at [251, 131] on button "ğ" at bounding box center [253, 130] width 14 height 15
drag, startPoint x: 238, startPoint y: 129, endPoint x: 257, endPoint y: 132, distance: 18.9
click at [238, 129] on button "ç" at bounding box center [235, 130] width 14 height 15
click at [322, 131] on button "ş" at bounding box center [321, 130] width 14 height 15
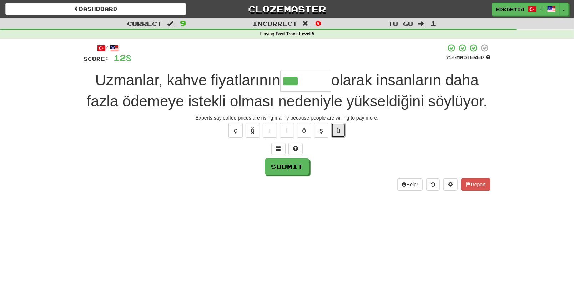
click at [342, 128] on button "ü" at bounding box center [338, 130] width 14 height 15
click at [323, 128] on button "ş" at bounding box center [321, 130] width 14 height 15
click at [302, 128] on button "ö" at bounding box center [304, 130] width 14 height 15
click at [272, 126] on button "ı" at bounding box center [270, 130] width 14 height 15
click at [251, 131] on button "ğ" at bounding box center [253, 130] width 14 height 15
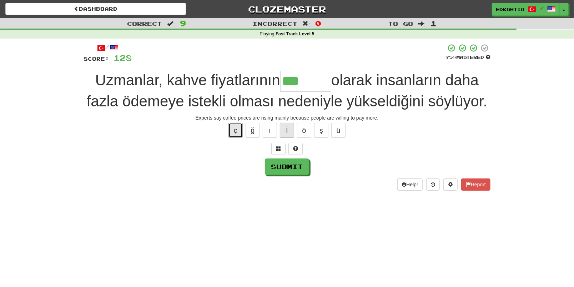
drag, startPoint x: 242, startPoint y: 127, endPoint x: 285, endPoint y: 122, distance: 43.0
click at [242, 128] on button "ç" at bounding box center [235, 130] width 14 height 15
click at [271, 128] on button "ı" at bounding box center [270, 130] width 14 height 15
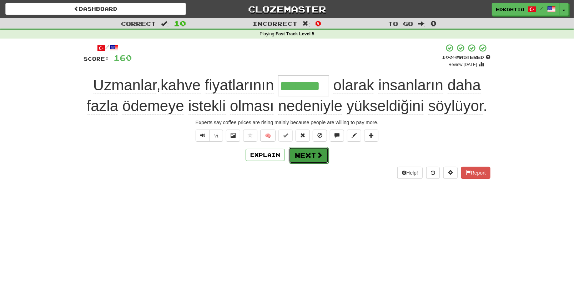
click at [309, 151] on button "Next" at bounding box center [309, 155] width 40 height 16
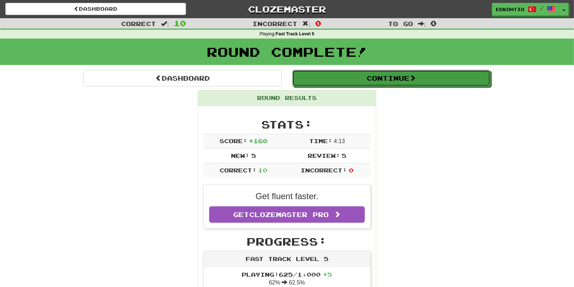
drag, startPoint x: 380, startPoint y: 79, endPoint x: 384, endPoint y: 84, distance: 5.6
click at [380, 80] on button "Continue" at bounding box center [391, 78] width 198 height 16
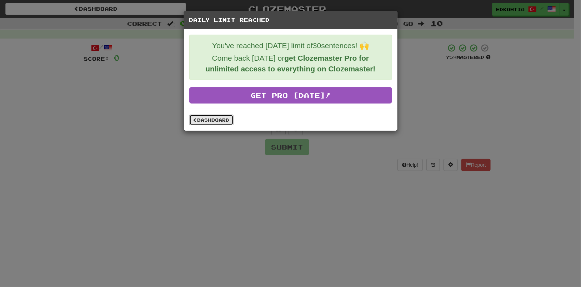
click at [204, 120] on link "Dashboard" at bounding box center [211, 120] width 44 height 11
